Goal: Task Accomplishment & Management: Use online tool/utility

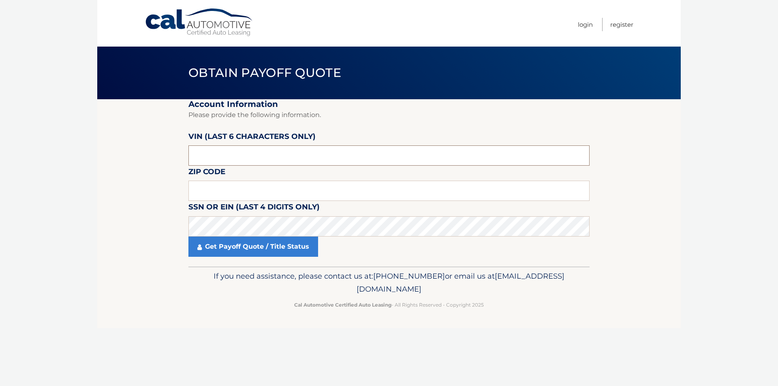
click at [363, 153] on input "text" at bounding box center [389, 156] width 401 height 20
paste input "537496"
type input "537496"
click at [352, 187] on input "text" at bounding box center [389, 191] width 401 height 20
paste input "15209"
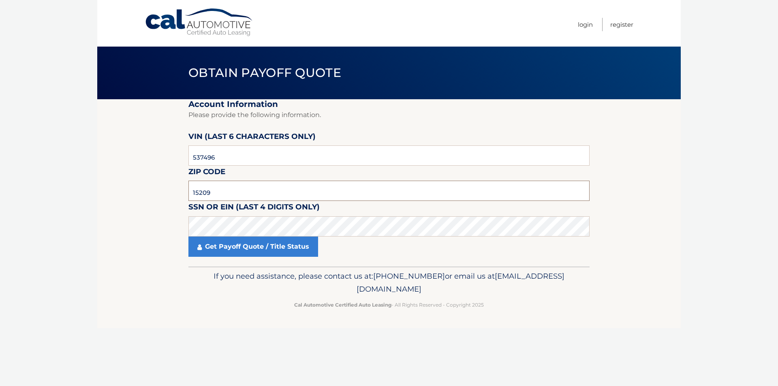
type input "15209"
click at [124, 200] on section "Account Information Please provide the following information. VIN (last 6 chara…" at bounding box center [389, 182] width 584 height 167
click at [276, 248] on link "Get Payoff Quote / Title Status" at bounding box center [254, 247] width 130 height 20
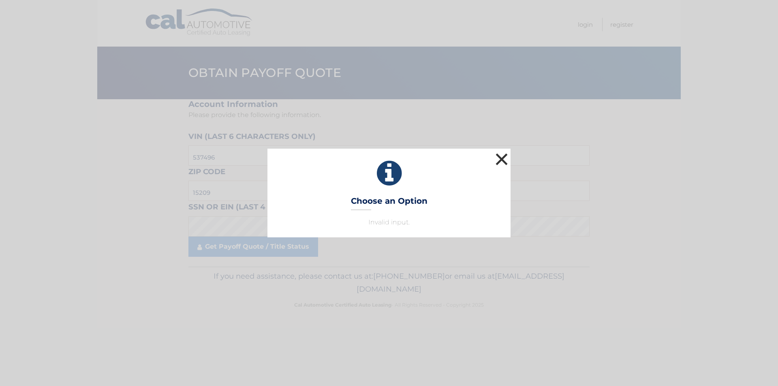
click at [503, 164] on button "×" at bounding box center [502, 159] width 16 height 16
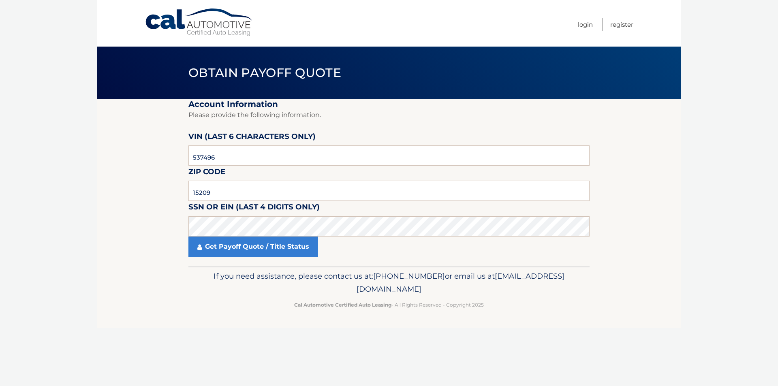
click at [223, 104] on h2 "Account Information" at bounding box center [389, 104] width 401 height 10
click at [235, 79] on span "Obtain Payoff Quote" at bounding box center [265, 72] width 153 height 15
click at [227, 34] on link "Cal Automotive" at bounding box center [199, 22] width 109 height 29
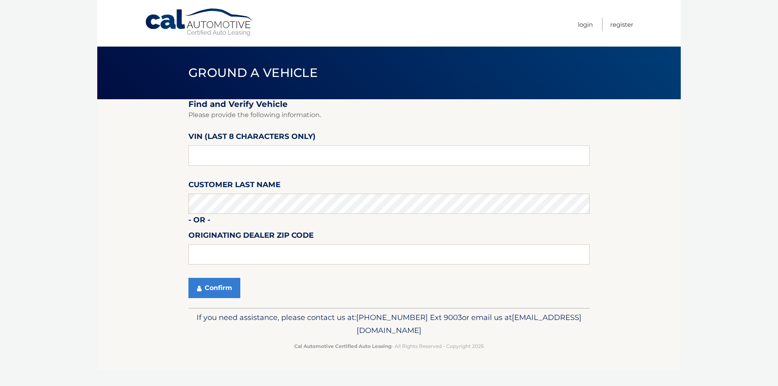
click at [349, 145] on fieldset "Find and Verify Vehicle Please provide the following information. VIN (last 8 c…" at bounding box center [389, 203] width 401 height 209
click at [341, 154] on input "text" at bounding box center [389, 156] width 401 height 20
paste input "PT537496"
type input "PT537496"
click at [223, 284] on button "Confirm" at bounding box center [215, 288] width 52 height 20
